Goal: Task Accomplishment & Management: Manage account settings

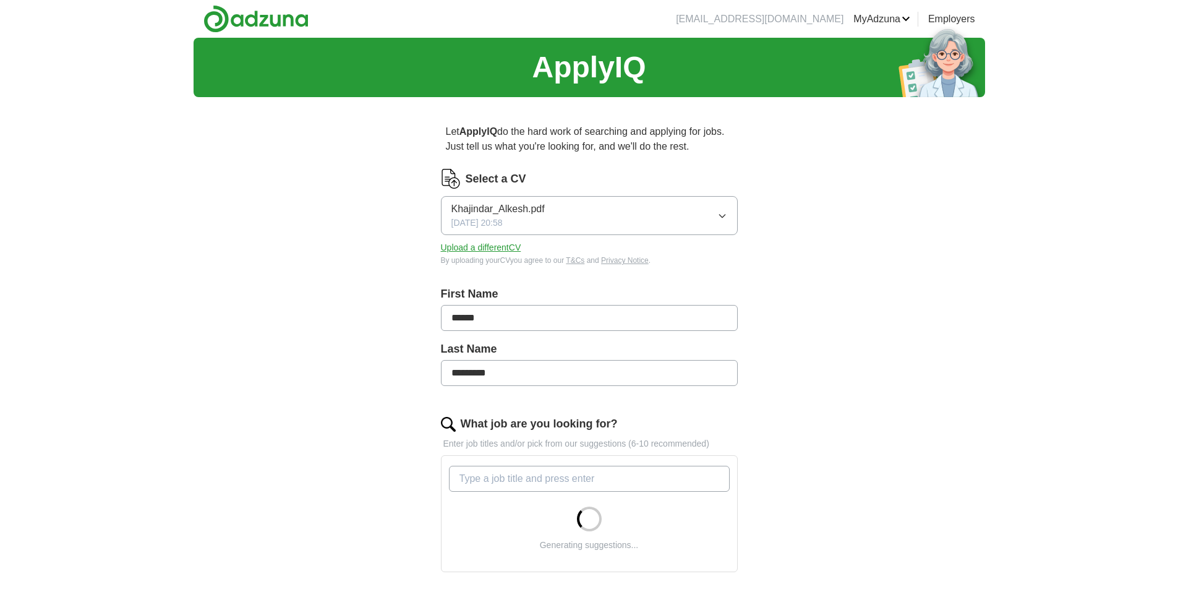
click at [544, 217] on div "Khajindar_Alkesh.pdf [DATE] 20:58" at bounding box center [497, 216] width 93 height 28
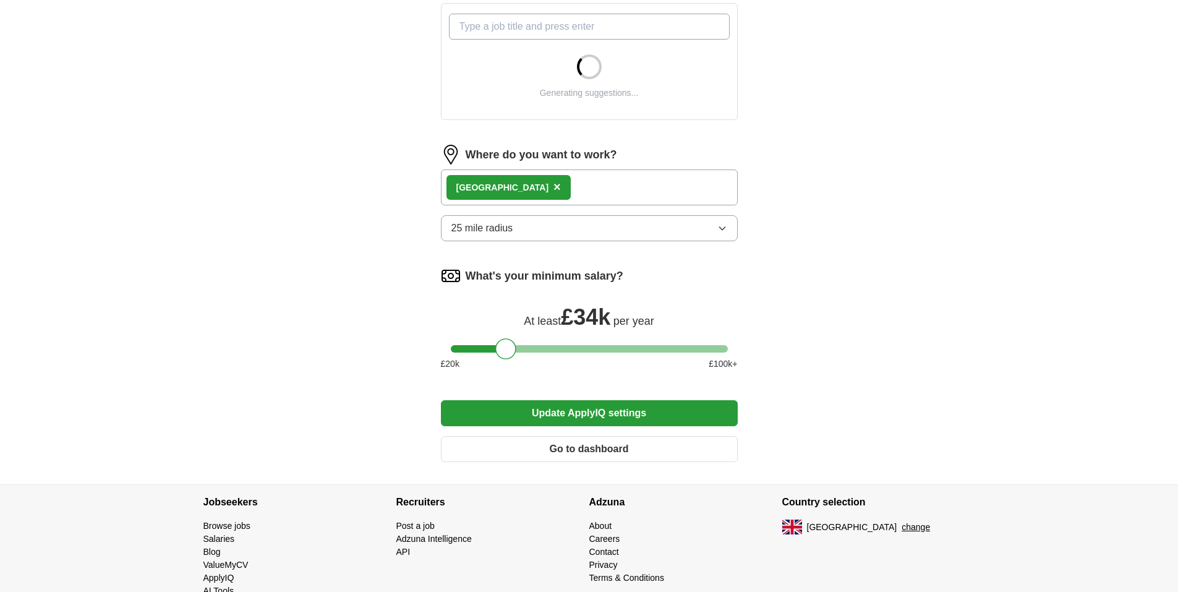
scroll to position [482, 0]
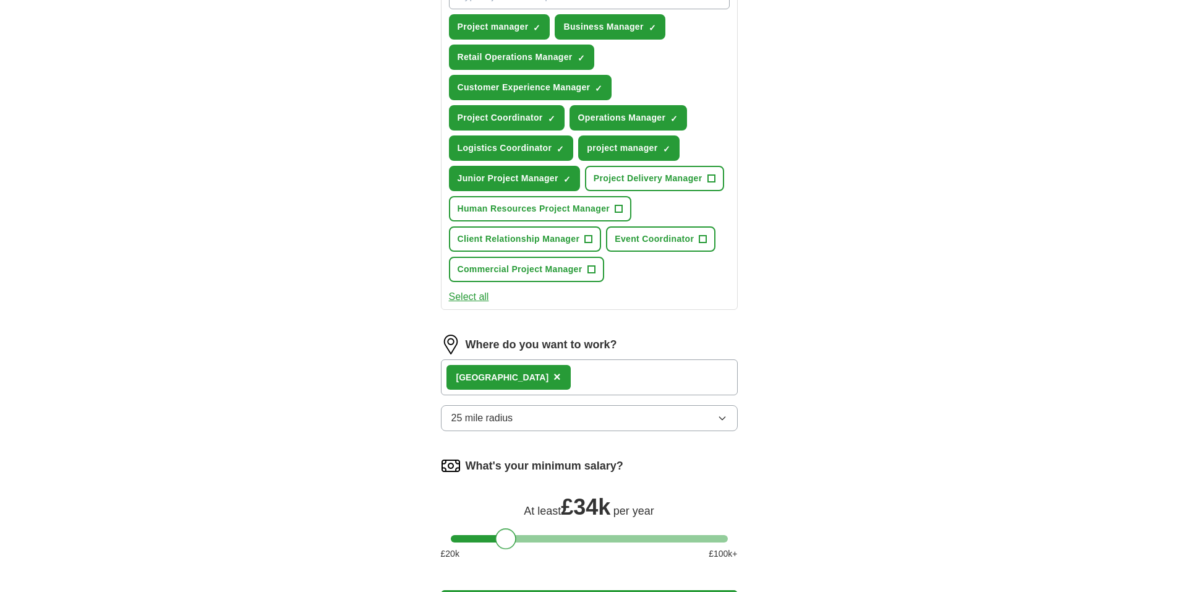
click at [506, 314] on form "Select a CV Khajindar_Alkesh.pdf [DATE] 20:58 Upload a different CV By uploadin…" at bounding box center [589, 173] width 297 height 975
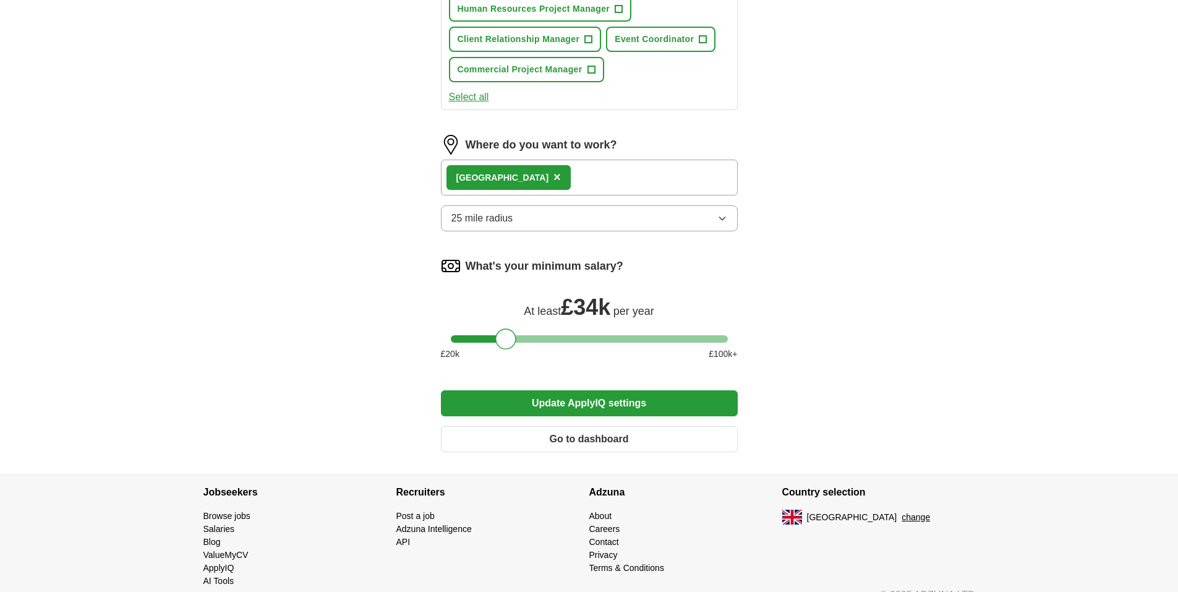
scroll to position [703, 0]
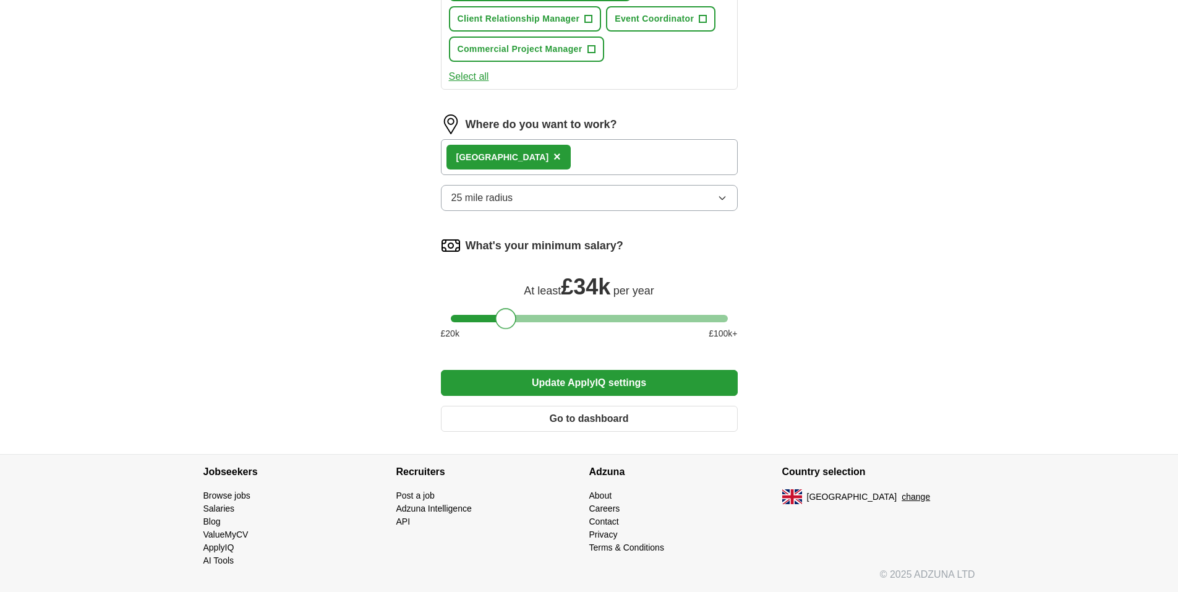
click at [599, 417] on button "Go to dashboard" at bounding box center [589, 419] width 297 height 26
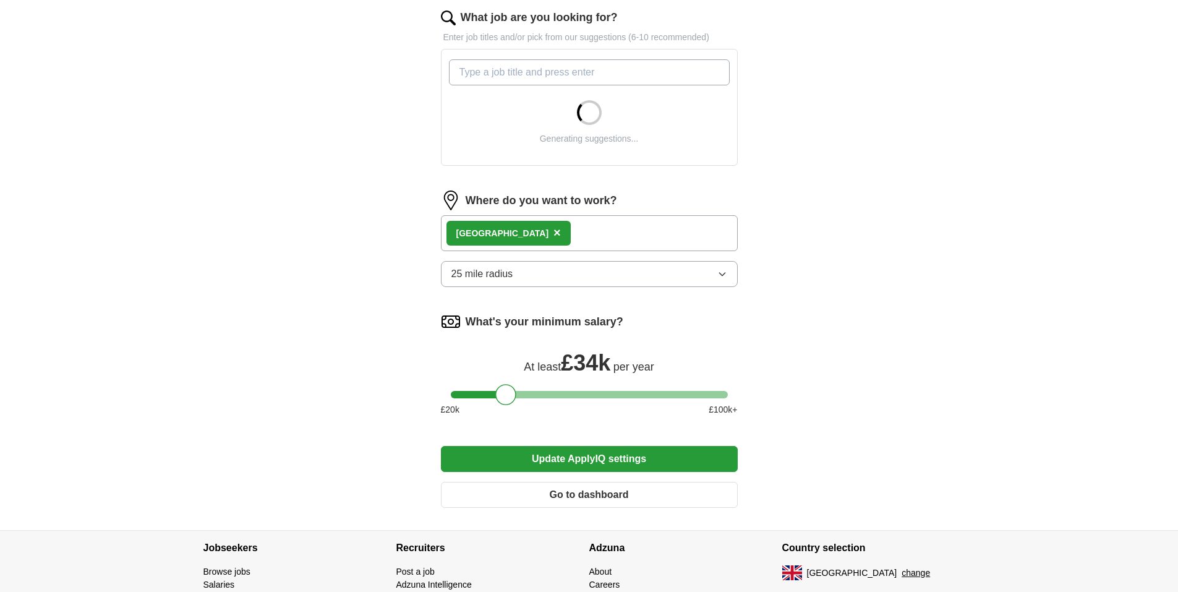
scroll to position [482, 0]
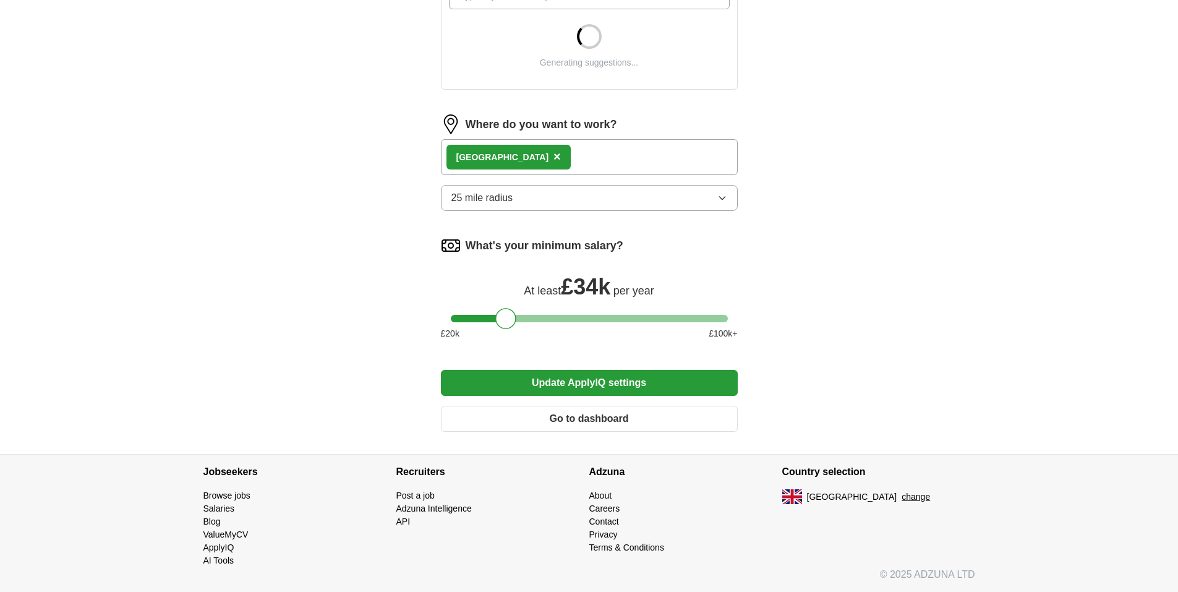
click at [510, 198] on span "25 mile radius" at bounding box center [482, 197] width 62 height 15
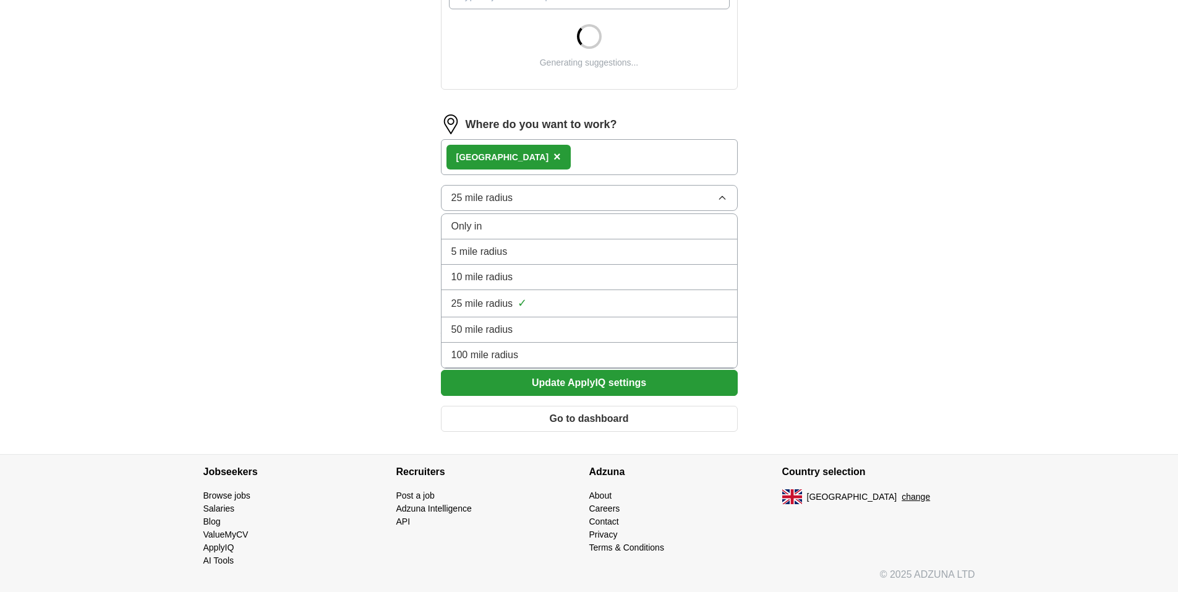
click at [504, 352] on span "100 mile radius" at bounding box center [484, 355] width 67 height 15
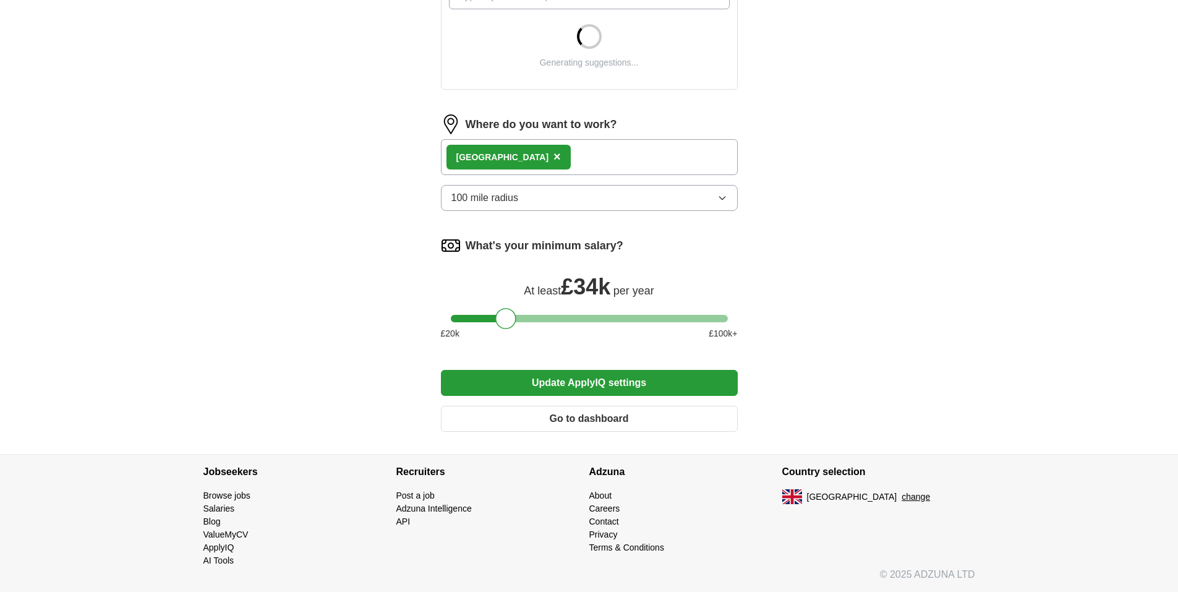
click at [607, 383] on button "Update ApplyIQ settings" at bounding box center [589, 383] width 297 height 26
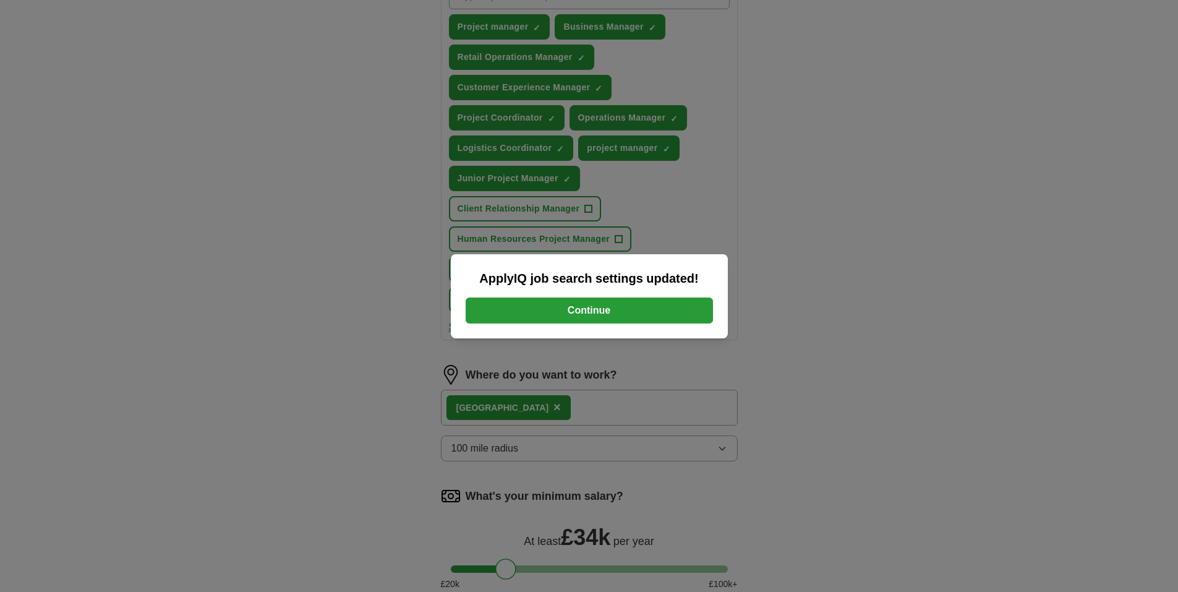
click at [567, 315] on button "Continue" at bounding box center [589, 310] width 247 height 26
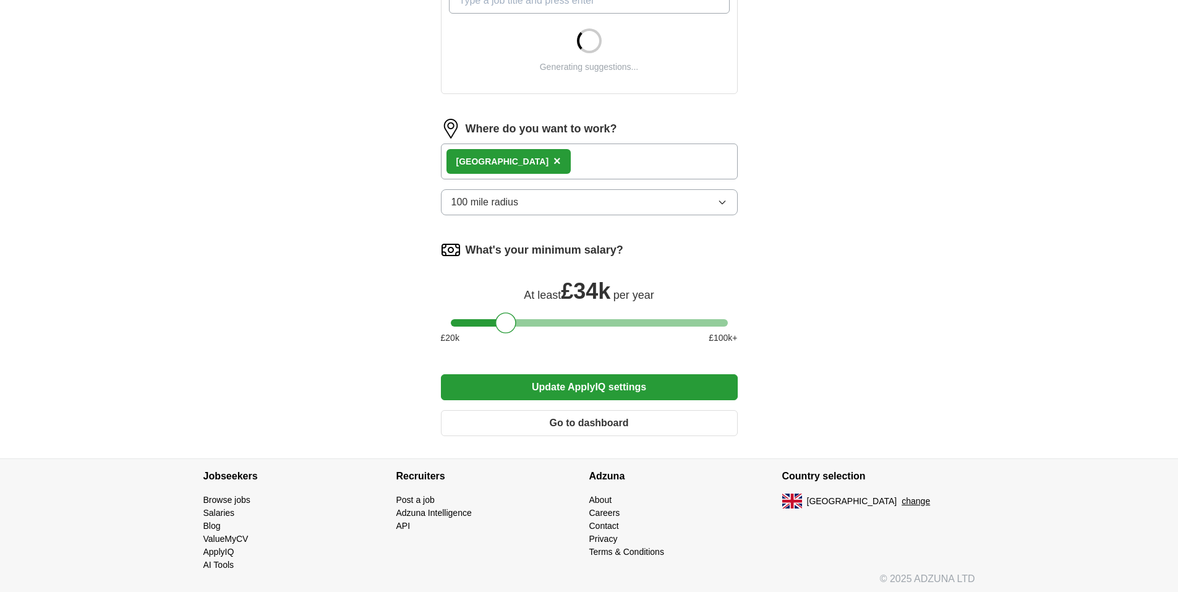
scroll to position [482, 0]
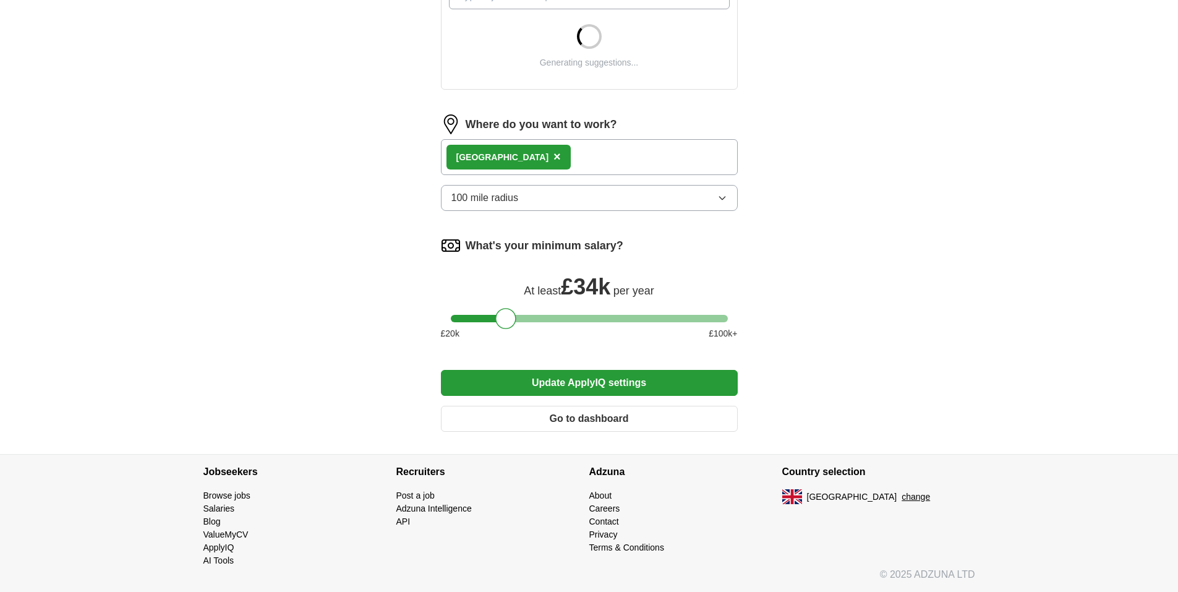
click at [521, 156] on div "London ×" at bounding box center [589, 157] width 297 height 36
click at [540, 155] on div "London ×" at bounding box center [589, 157] width 297 height 36
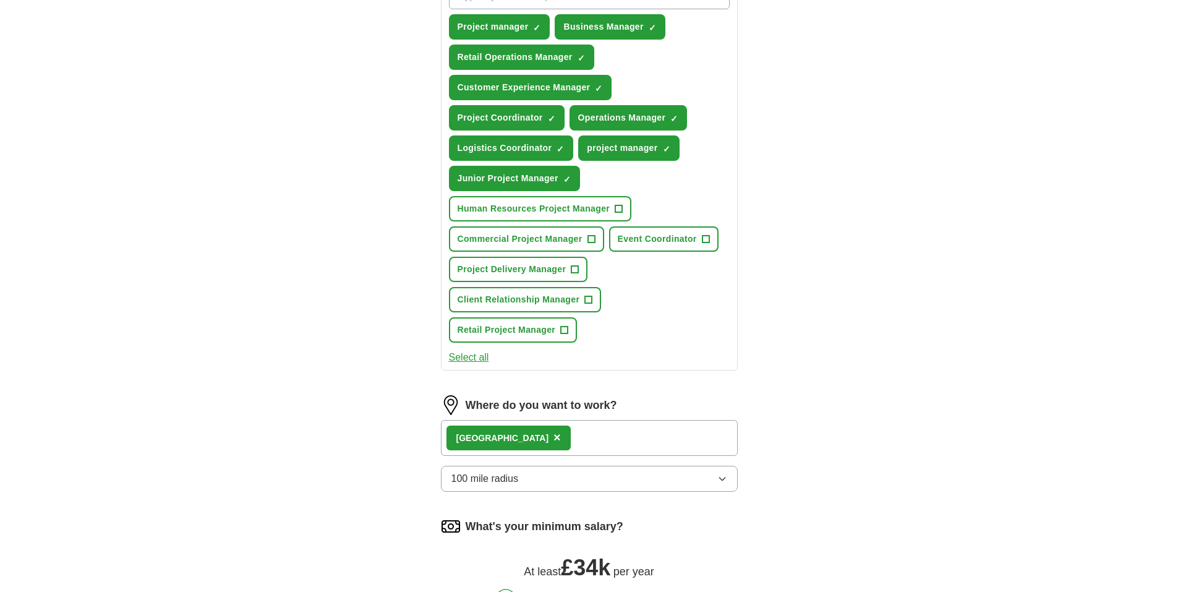
click at [529, 440] on div "London ×" at bounding box center [589, 438] width 297 height 36
click at [500, 432] on div "London ×" at bounding box center [508, 437] width 124 height 25
click at [553, 433] on span "×" at bounding box center [556, 437] width 7 height 14
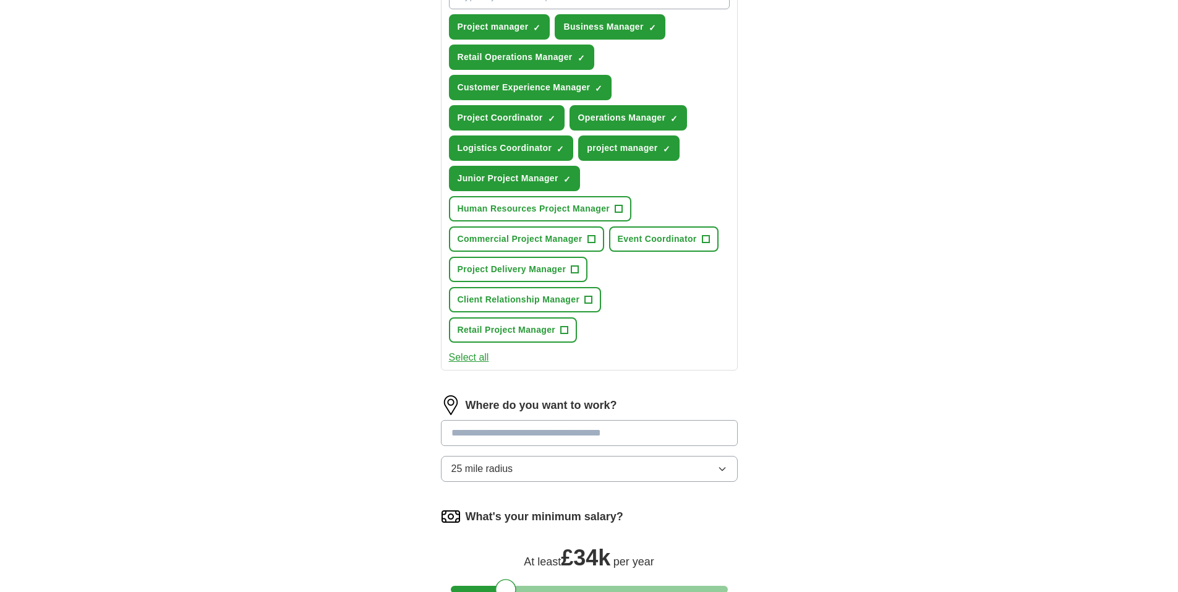
click at [527, 434] on input at bounding box center [589, 433] width 297 height 26
type input "*"
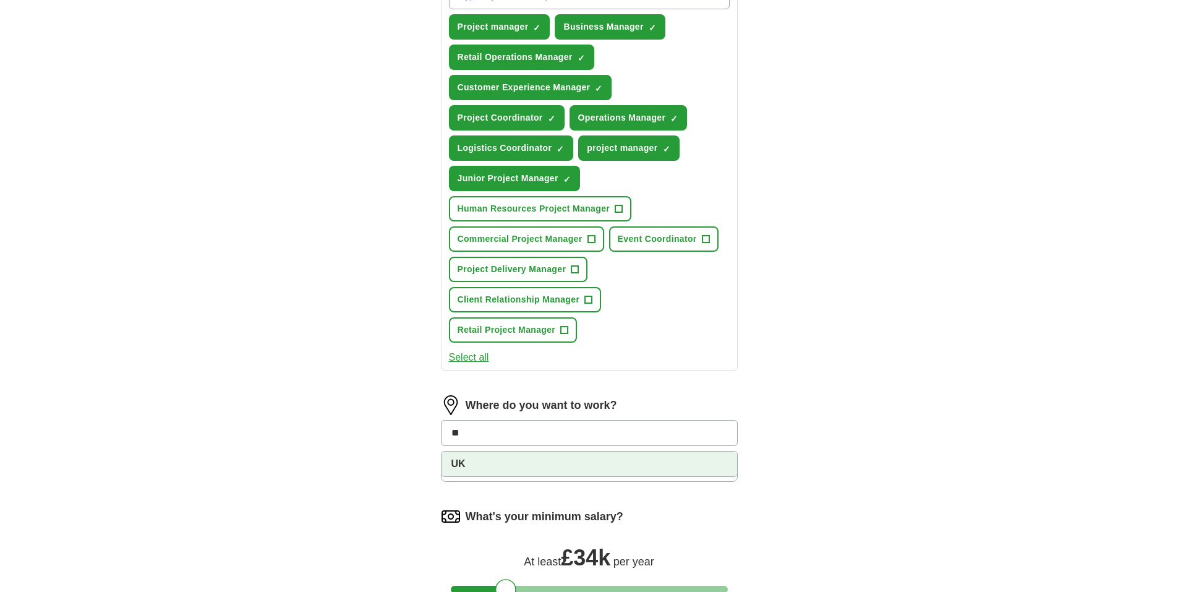
click at [510, 468] on li "UK" at bounding box center [590, 463] width 296 height 25
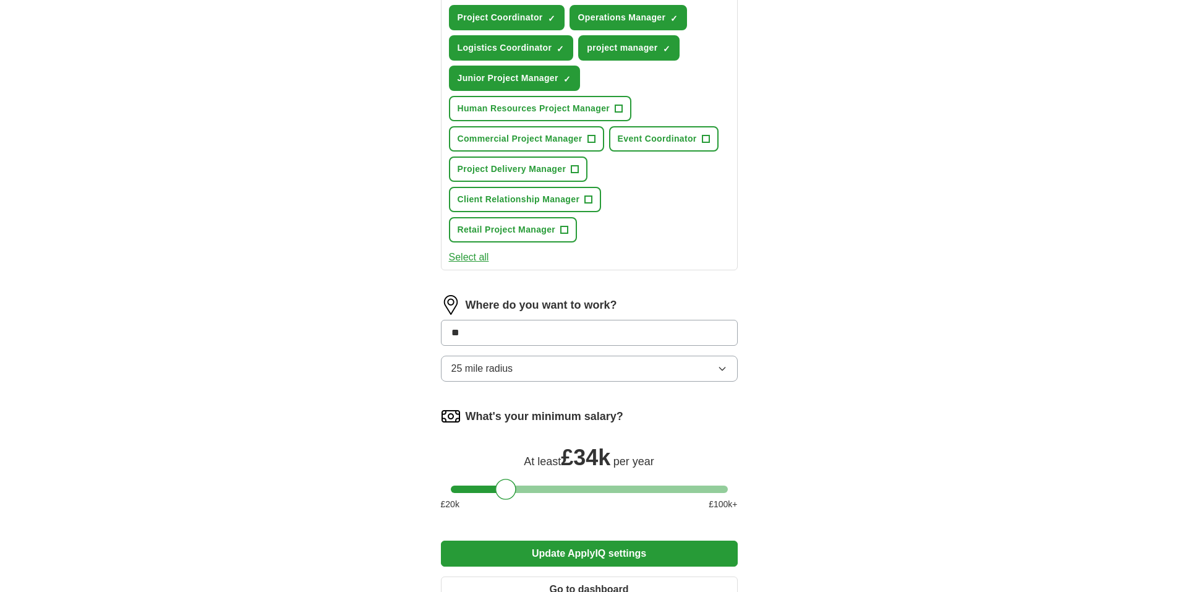
scroll to position [753, 0]
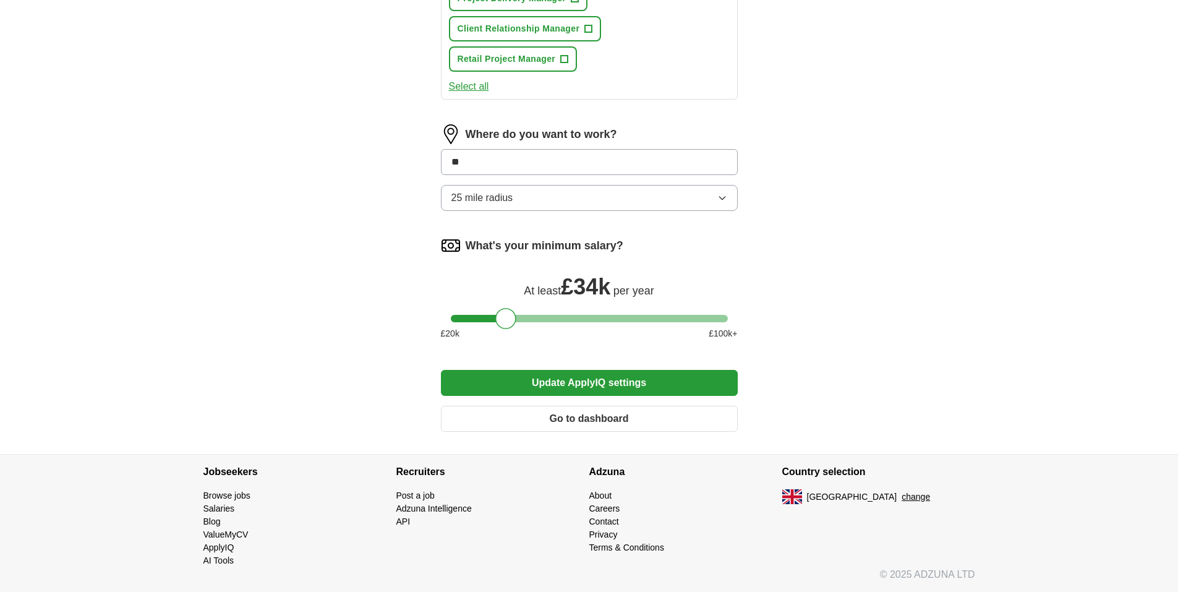
type input "**"
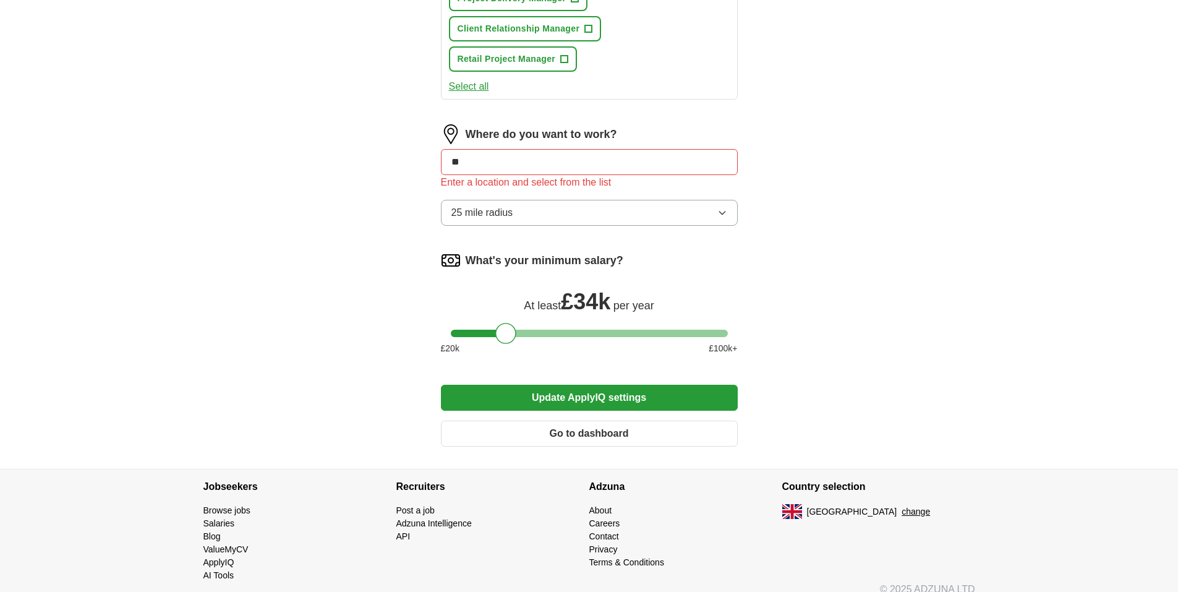
click at [474, 196] on div "Where do you want to work? ** Enter a location and select from the list 25 mile…" at bounding box center [589, 179] width 297 height 111
click at [494, 210] on span "25 mile radius" at bounding box center [482, 212] width 62 height 15
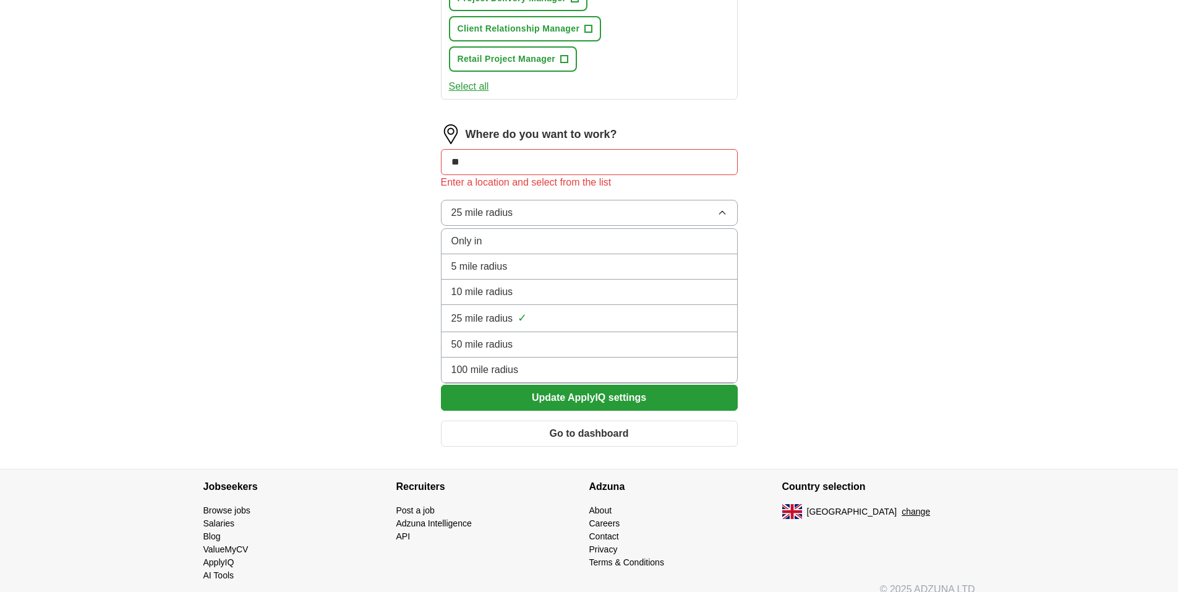
click at [474, 363] on span "100 mile radius" at bounding box center [484, 369] width 67 height 15
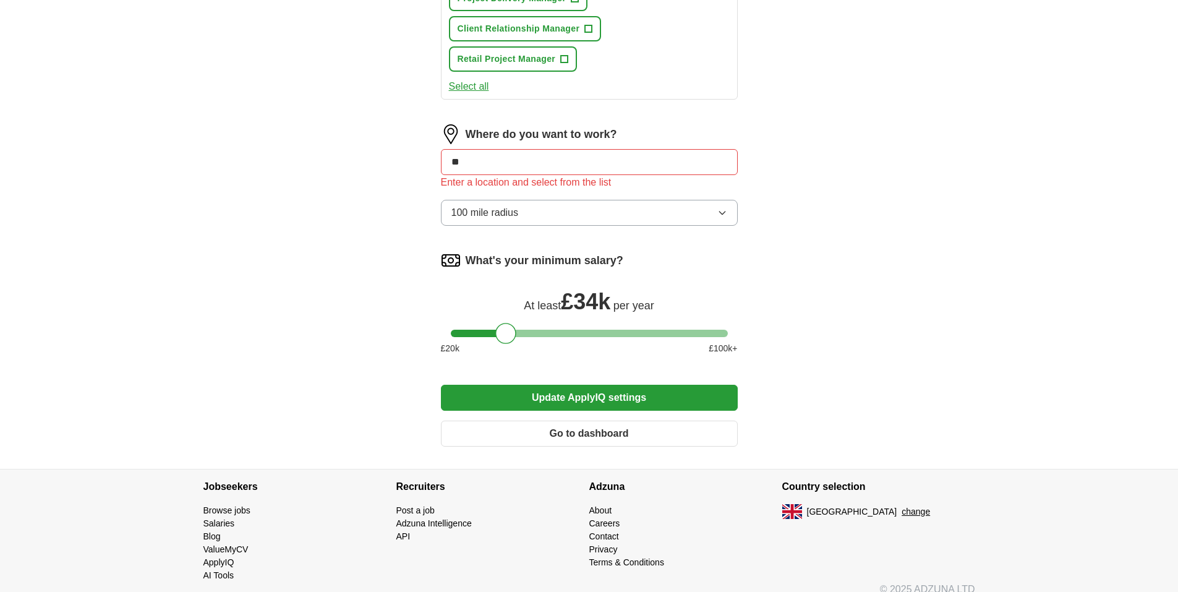
click at [482, 174] on input "**" at bounding box center [589, 162] width 297 height 26
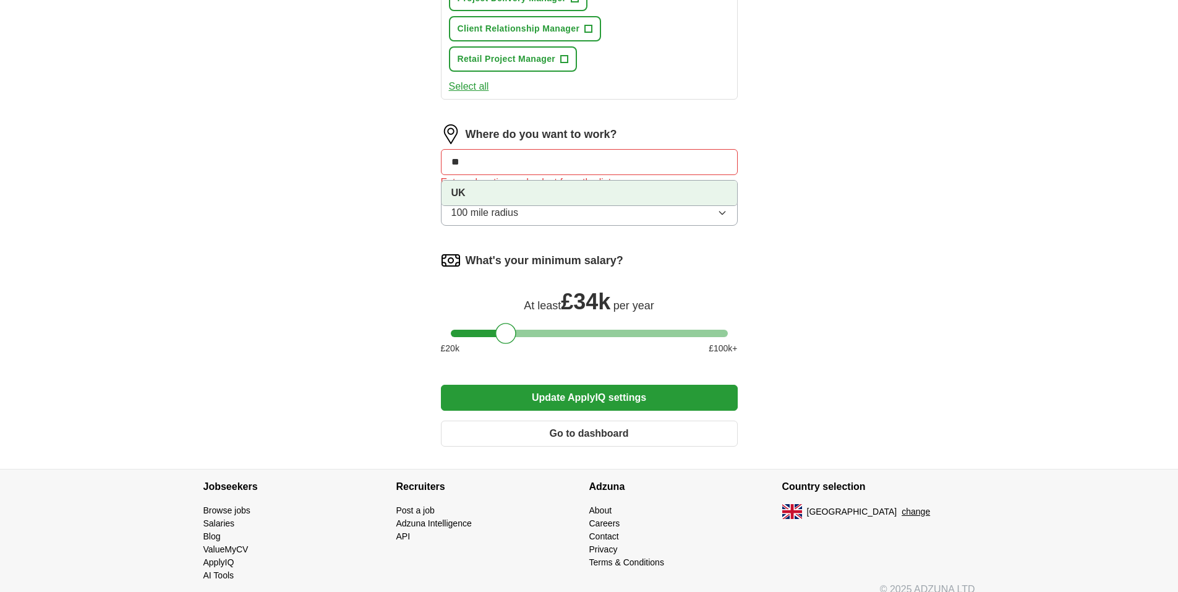
click at [470, 192] on li "UK" at bounding box center [590, 193] width 296 height 25
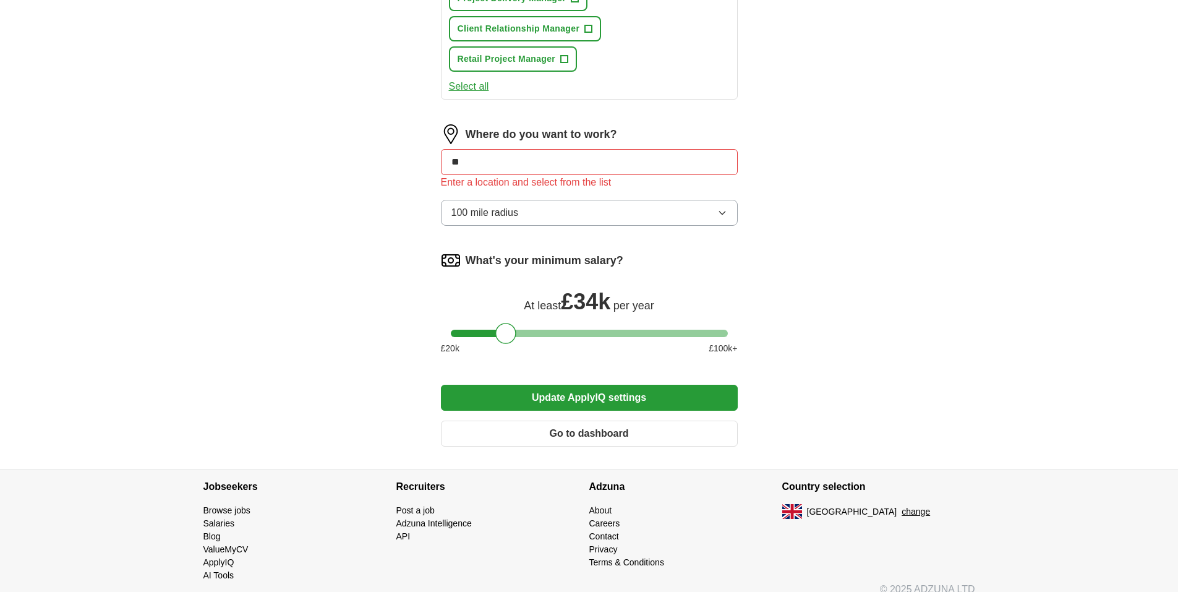
click at [577, 398] on button "Update ApplyIQ settings" at bounding box center [589, 398] width 297 height 26
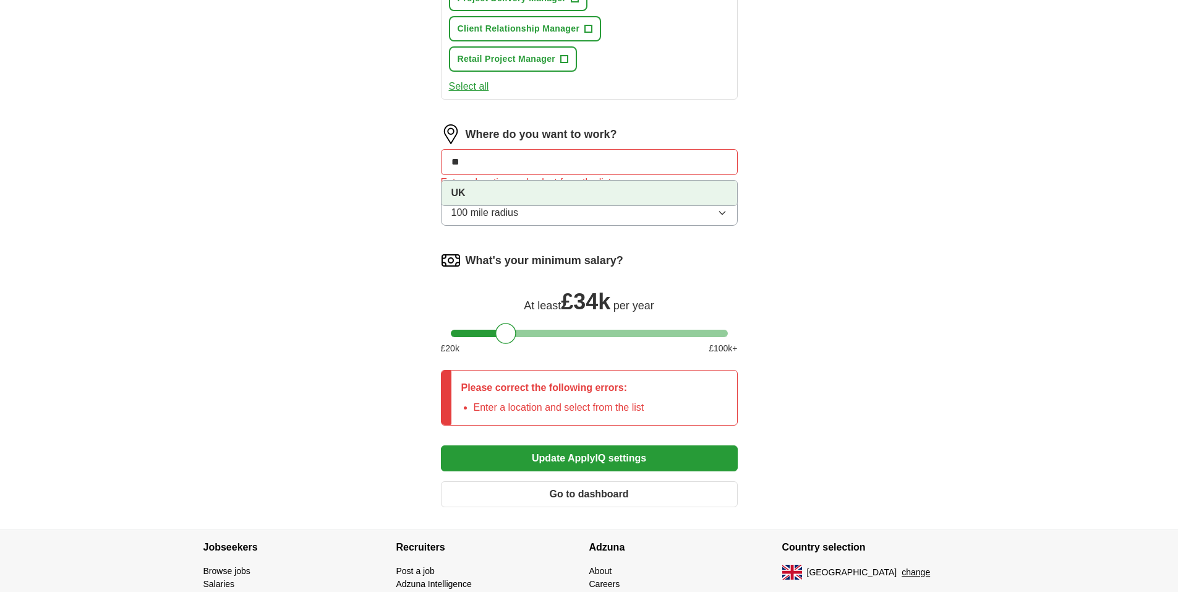
drag, startPoint x: 500, startPoint y: 164, endPoint x: 367, endPoint y: 154, distance: 133.4
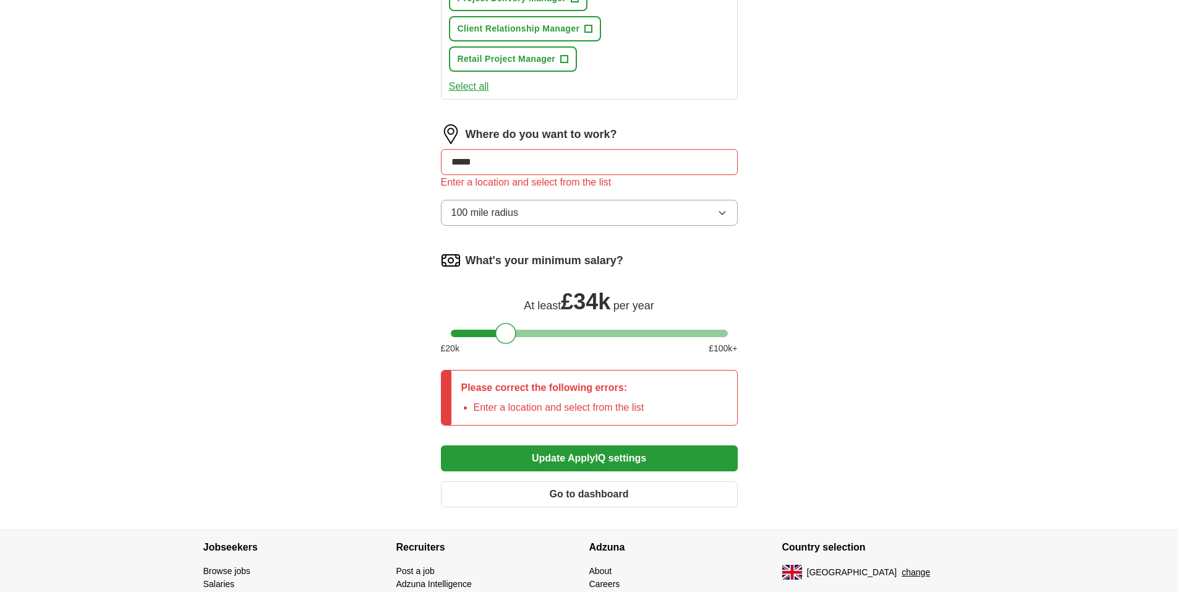
type input "******"
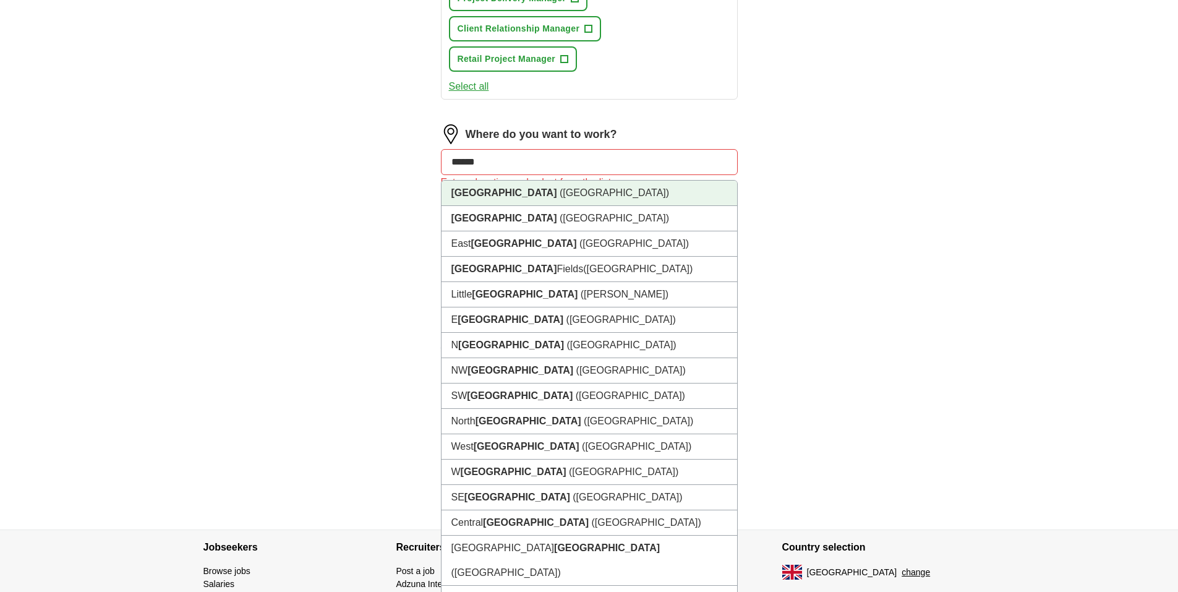
click at [466, 186] on li "London (UK)" at bounding box center [590, 193] width 296 height 25
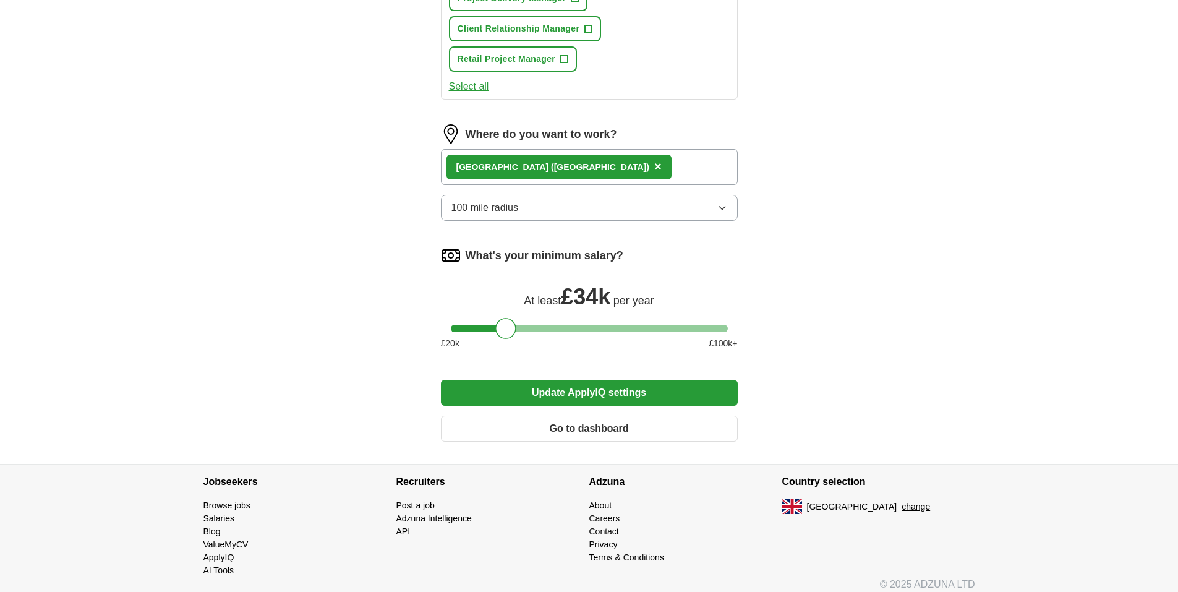
click at [546, 164] on div "London (UK) ×" at bounding box center [589, 167] width 297 height 36
click at [551, 164] on div "London (UK) ×" at bounding box center [589, 167] width 297 height 36
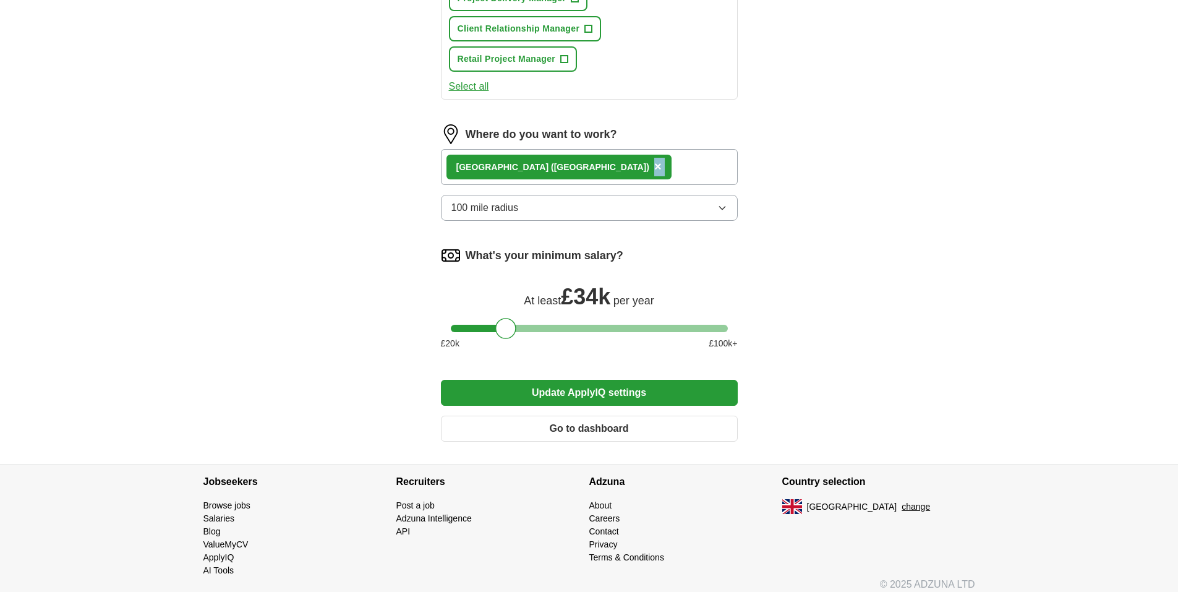
click at [551, 164] on div "London (UK) ×" at bounding box center [589, 167] width 297 height 36
click at [613, 398] on button "Update ApplyIQ settings" at bounding box center [589, 393] width 297 height 26
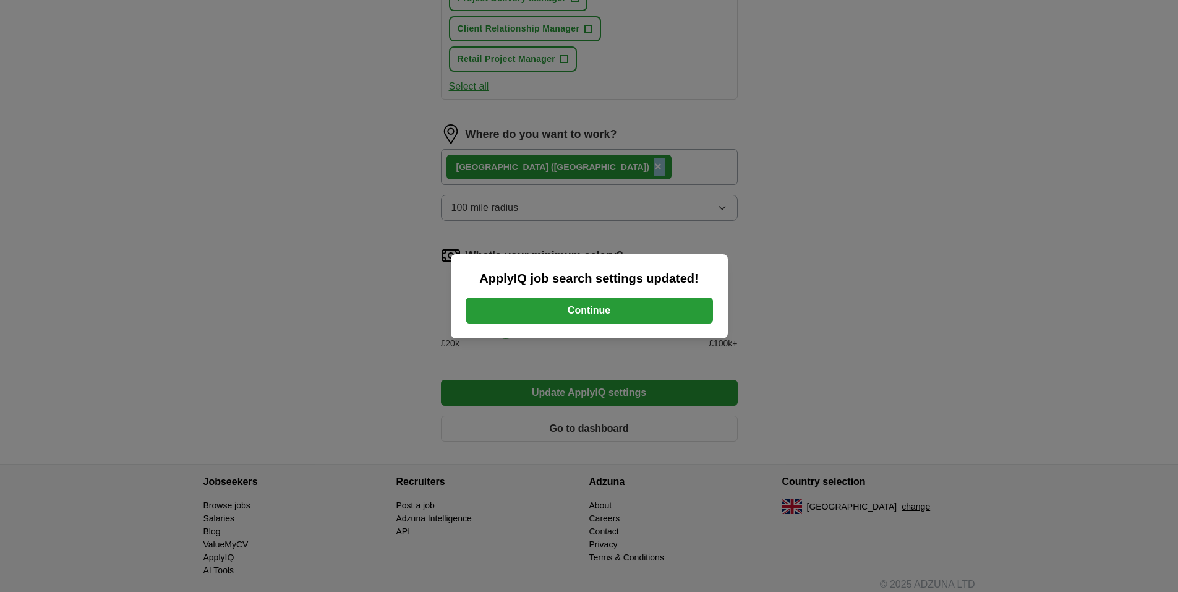
click at [613, 317] on button "Continue" at bounding box center [589, 310] width 247 height 26
